Goal: Find contact information: Find contact information

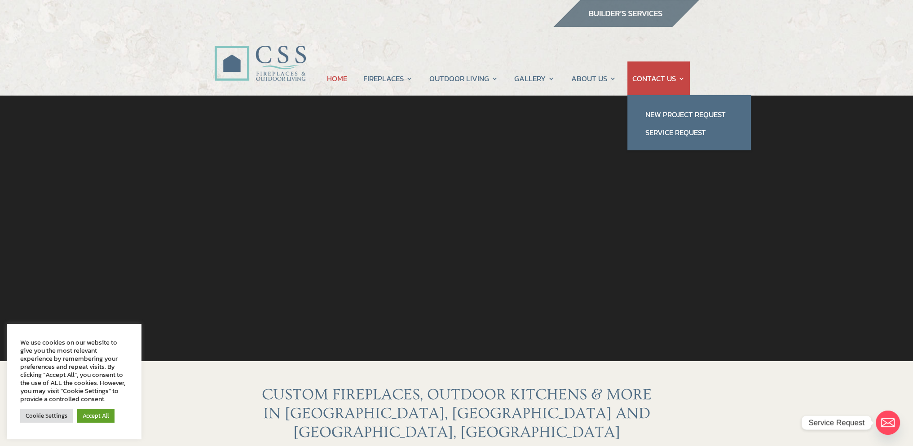
click at [680, 76] on link "CONTACT US" at bounding box center [658, 79] width 53 height 34
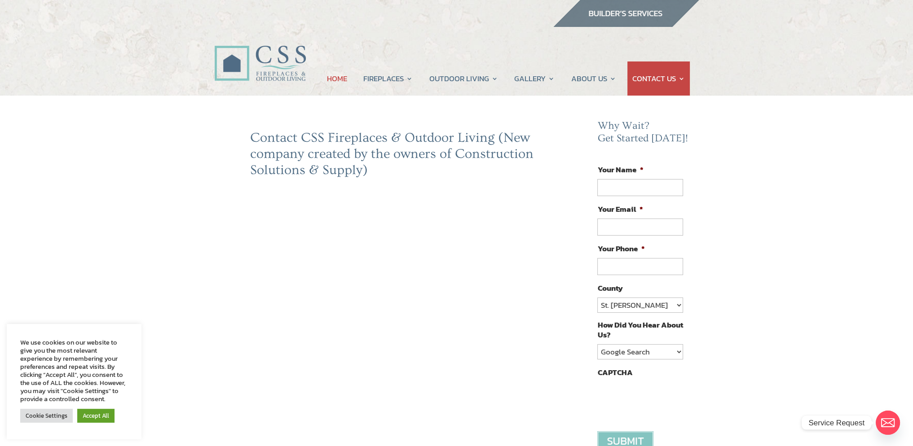
click at [338, 74] on link "HOME" at bounding box center [337, 79] width 20 height 34
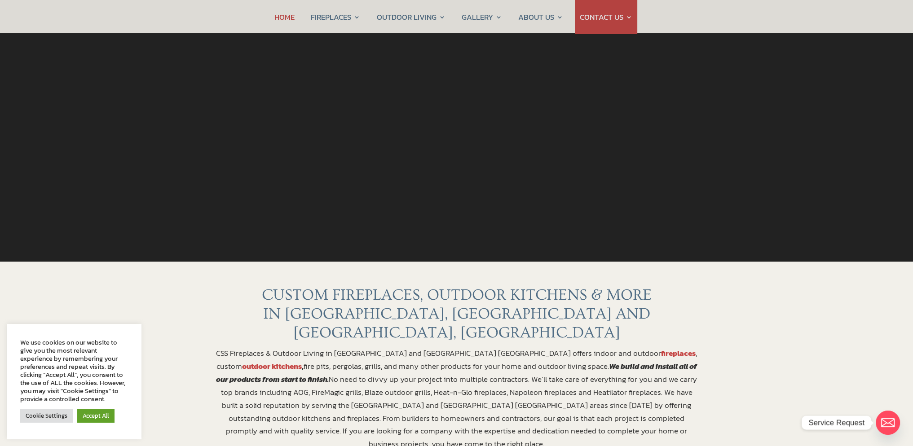
scroll to position [53, 0]
